Goal: Navigation & Orientation: Find specific page/section

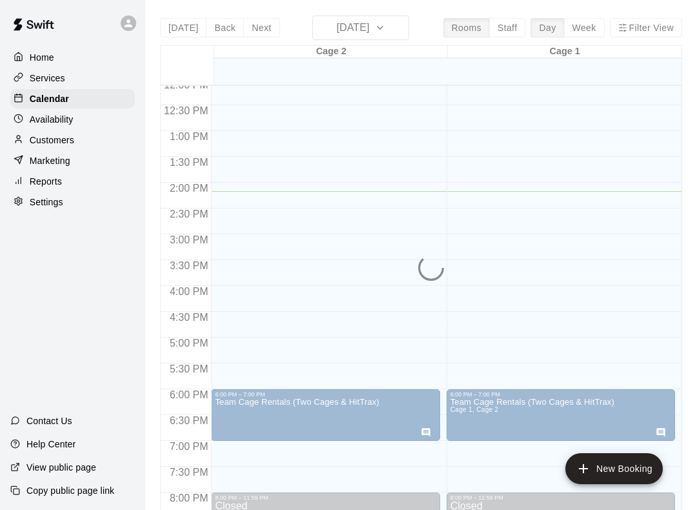
scroll to position [607, 0]
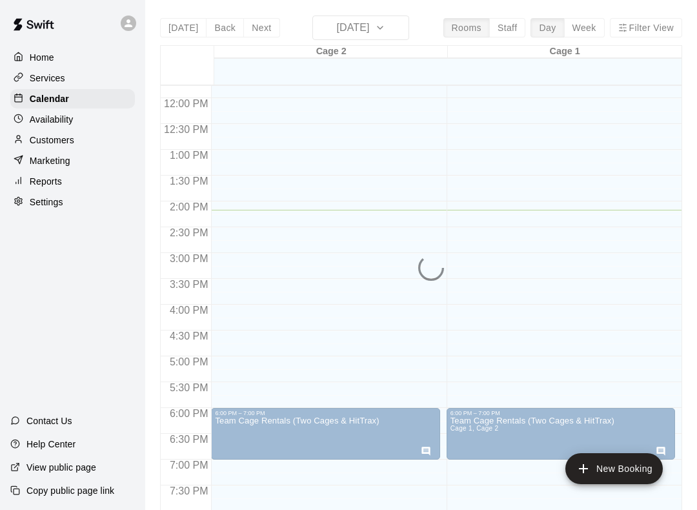
click at [57, 59] on div "Home" at bounding box center [72, 57] width 125 height 19
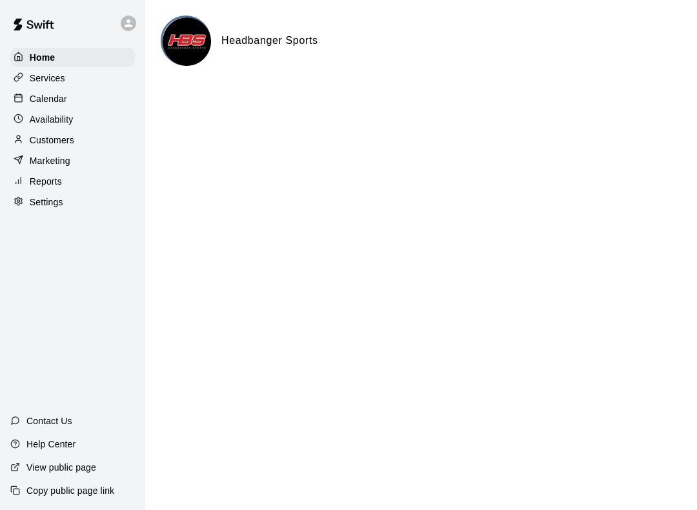
click at [60, 90] on div "Calendar" at bounding box center [72, 98] width 125 height 19
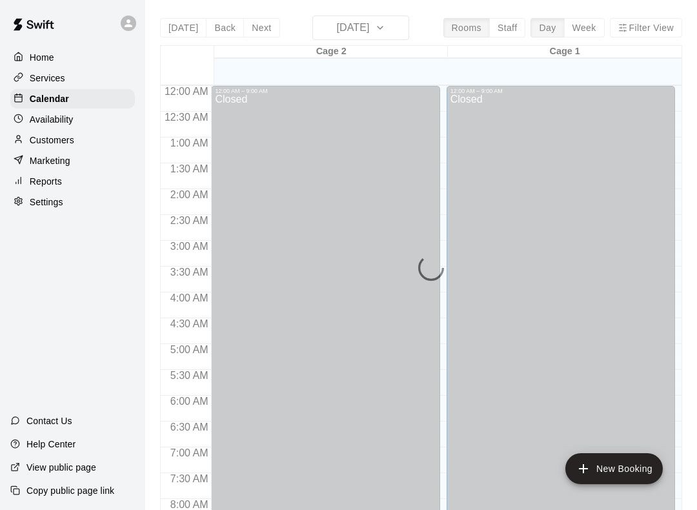
scroll to position [732, 0]
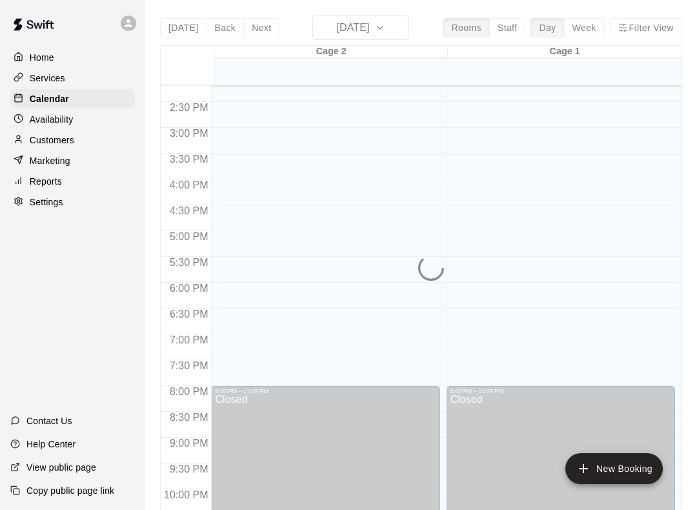
click at [368, 31] on div "Today Back Next Wednesday Sep 17 Rooms Staff Day Week Filter View Cage 2 17 Wed…" at bounding box center [421, 270] width 522 height 510
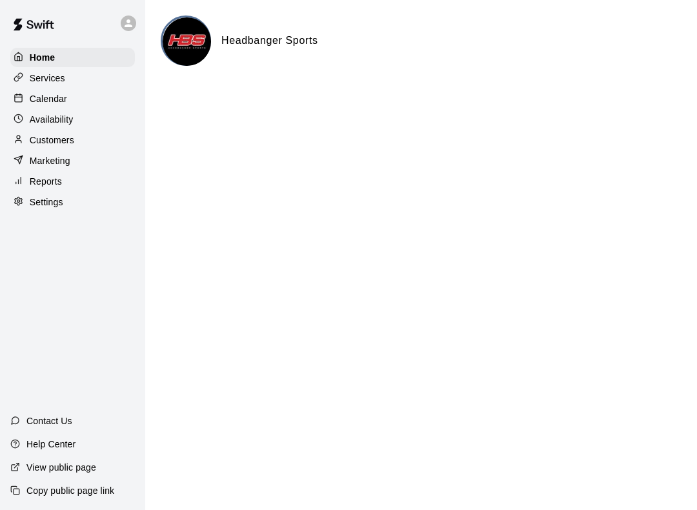
click at [62, 99] on p "Calendar" at bounding box center [48, 98] width 37 height 13
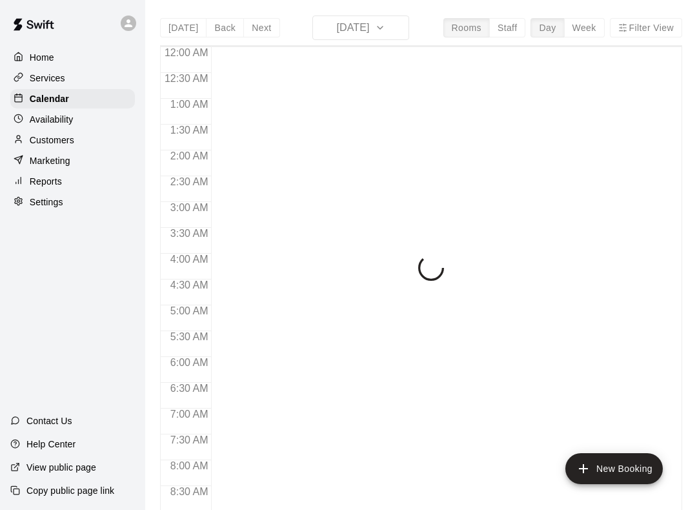
scroll to position [732, 0]
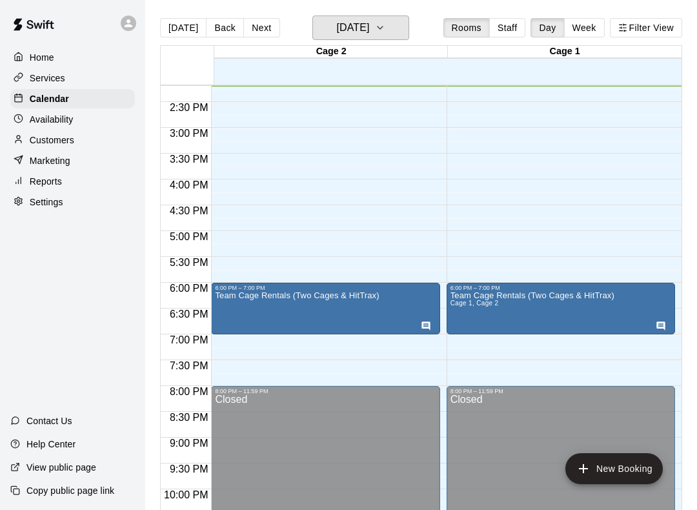
click at [409, 28] on button "[DATE]" at bounding box center [360, 27] width 97 height 25
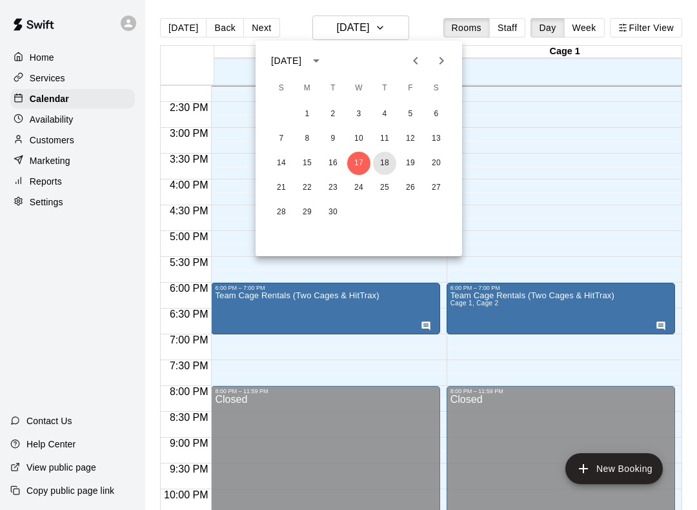
click at [388, 159] on button "18" at bounding box center [384, 163] width 23 height 23
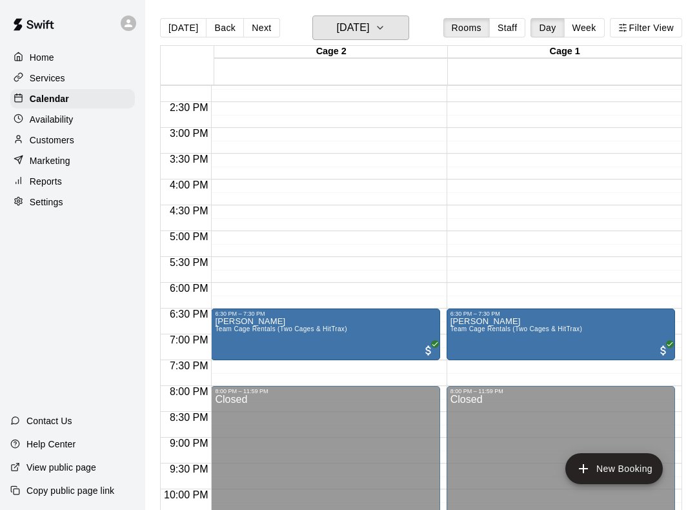
click at [395, 26] on button "[DATE]" at bounding box center [360, 27] width 97 height 25
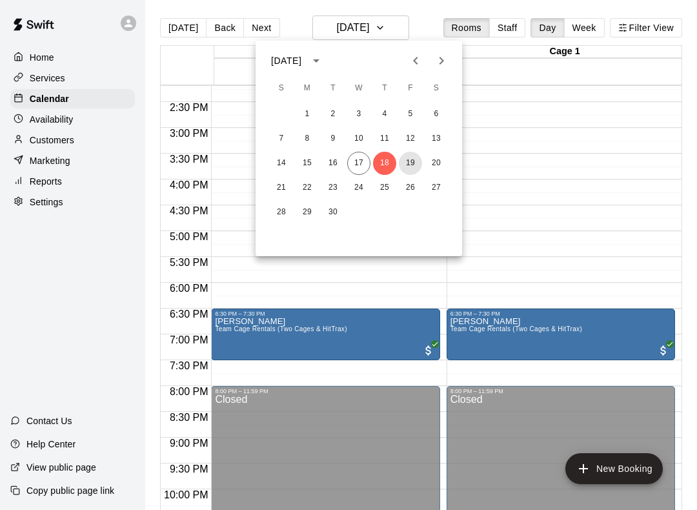
click at [418, 165] on button "19" at bounding box center [410, 163] width 23 height 23
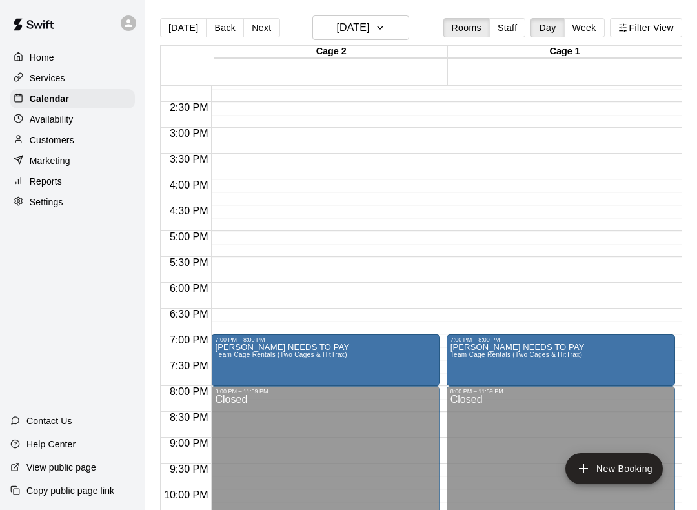
click at [77, 95] on div "Calendar" at bounding box center [72, 98] width 125 height 19
click at [385, 25] on icon "button" at bounding box center [380, 27] width 10 height 15
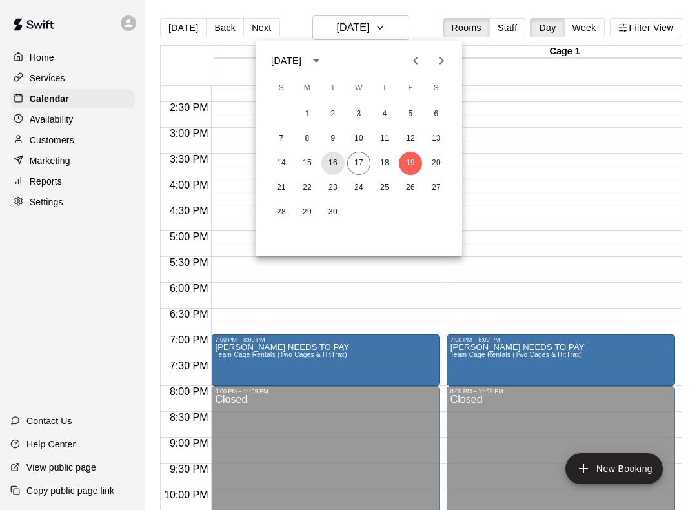
click at [339, 157] on button "16" at bounding box center [332, 163] width 23 height 23
